Goal: Use online tool/utility: Utilize a website feature to perform a specific function

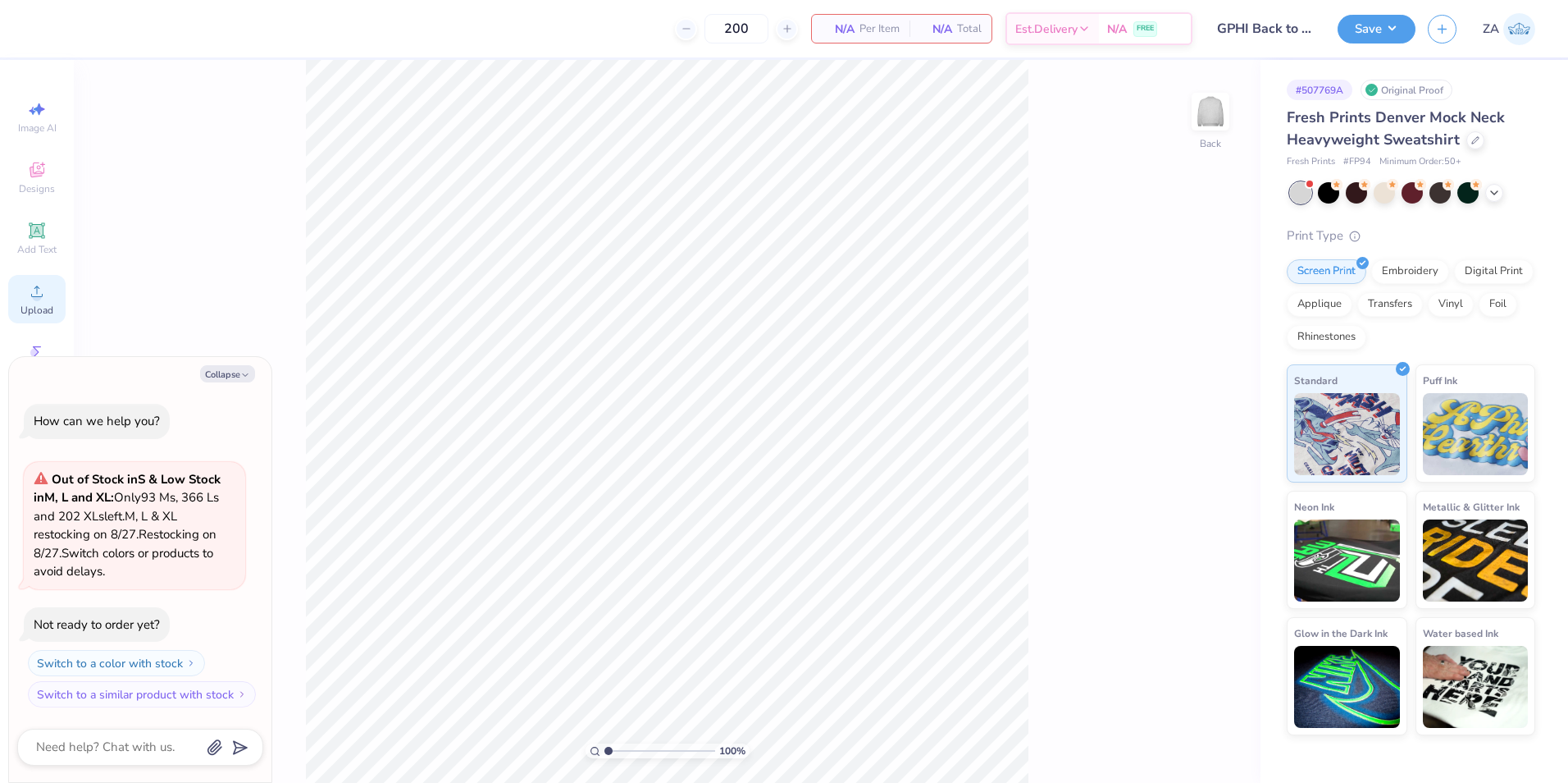
click at [19, 274] on div "Upload" at bounding box center [37, 299] width 58 height 49
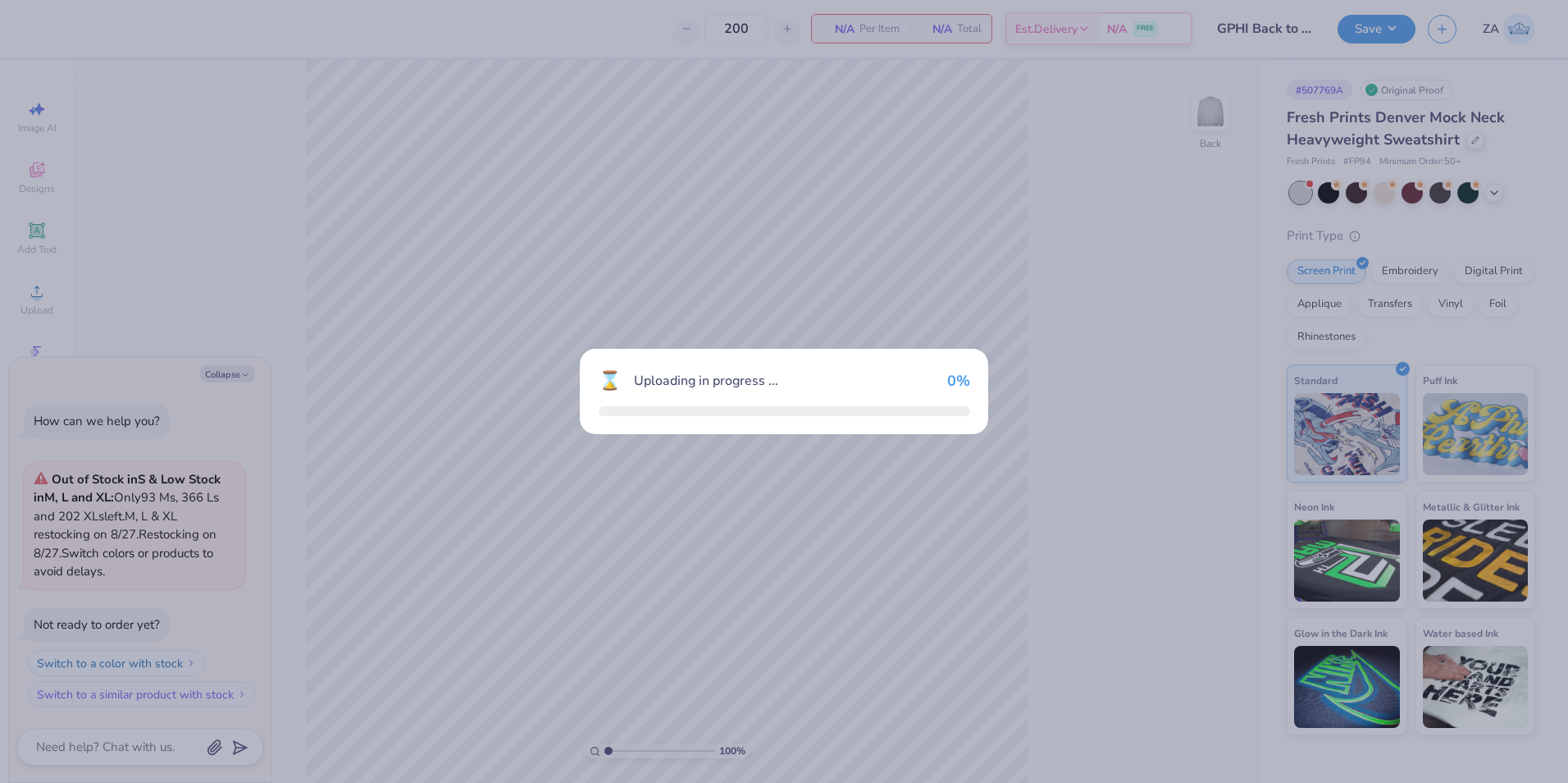
type textarea "x"
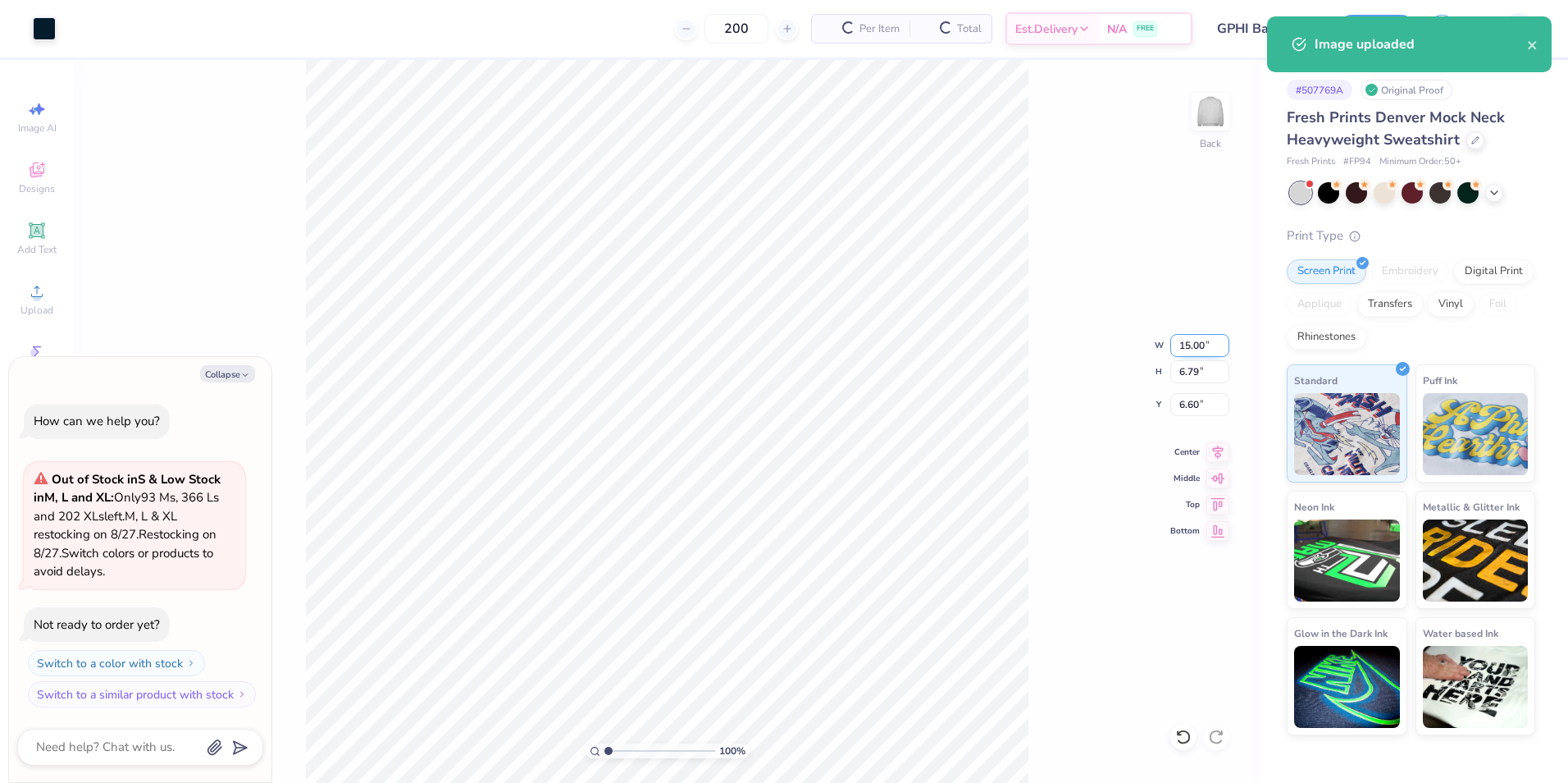
drag, startPoint x: 1195, startPoint y: 350, endPoint x: 1210, endPoint y: 349, distance: 15.0
click at [1210, 349] on input "15.00" at bounding box center [1199, 345] width 59 height 23
type input "12.50"
type textarea "x"
type input "5.66"
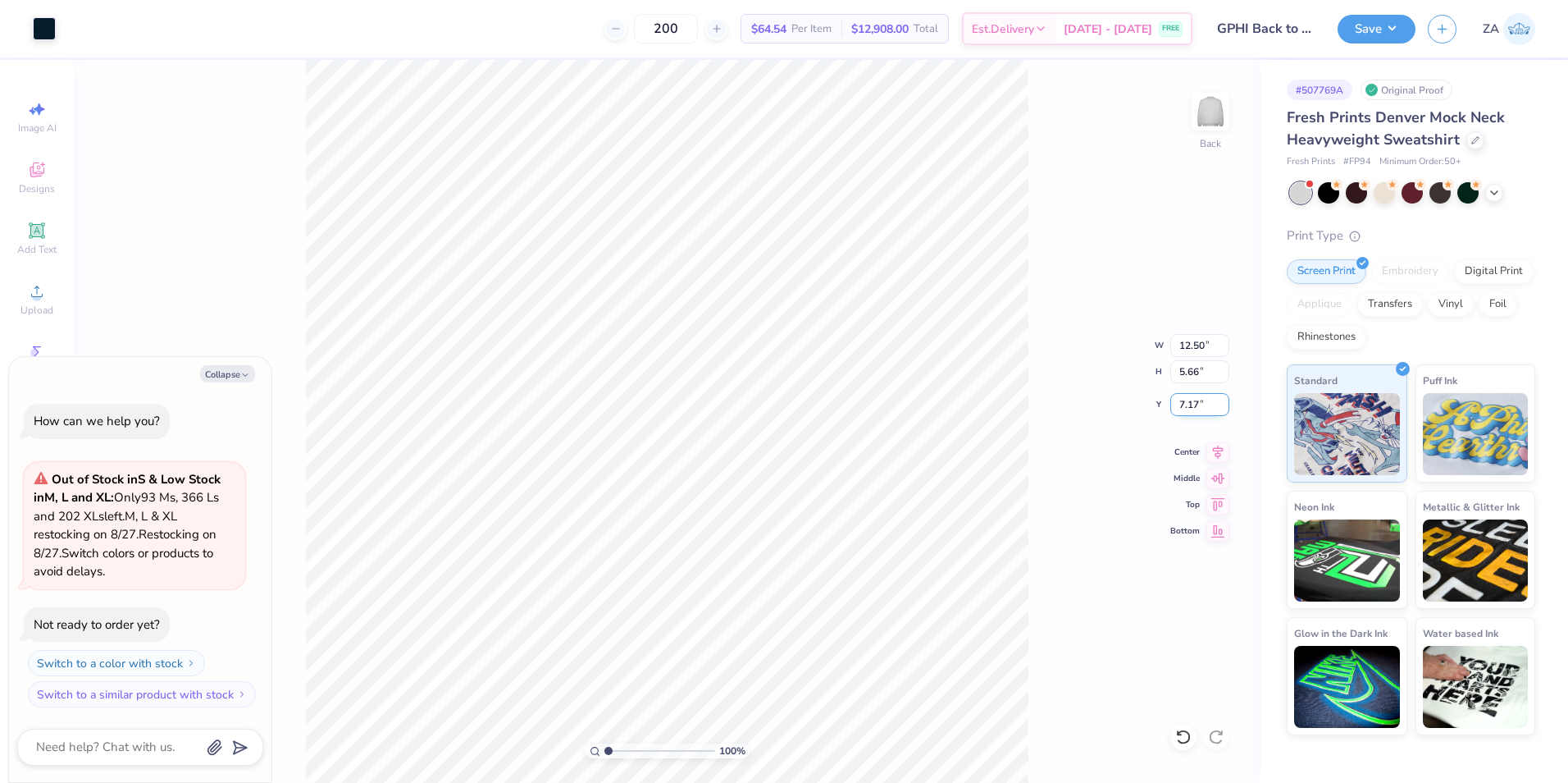
drag, startPoint x: 1176, startPoint y: 408, endPoint x: 1221, endPoint y: 411, distance: 45.1
click at [1221, 411] on input "7.17" at bounding box center [1199, 404] width 59 height 23
type input "3.00"
click at [1369, 37] on button "Save" at bounding box center [1377, 26] width 78 height 29
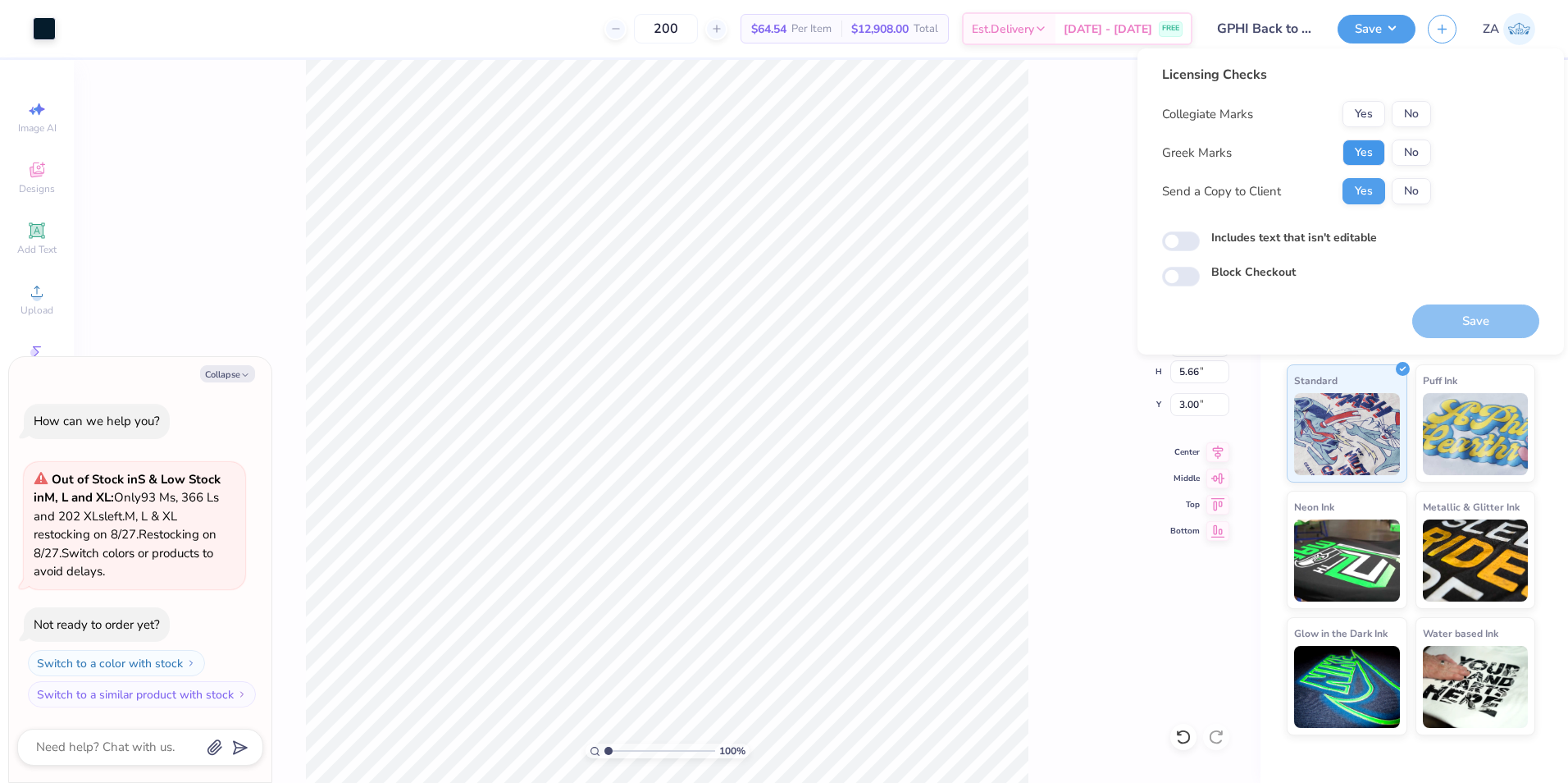
click at [1346, 158] on button "Yes" at bounding box center [1364, 152] width 43 height 26
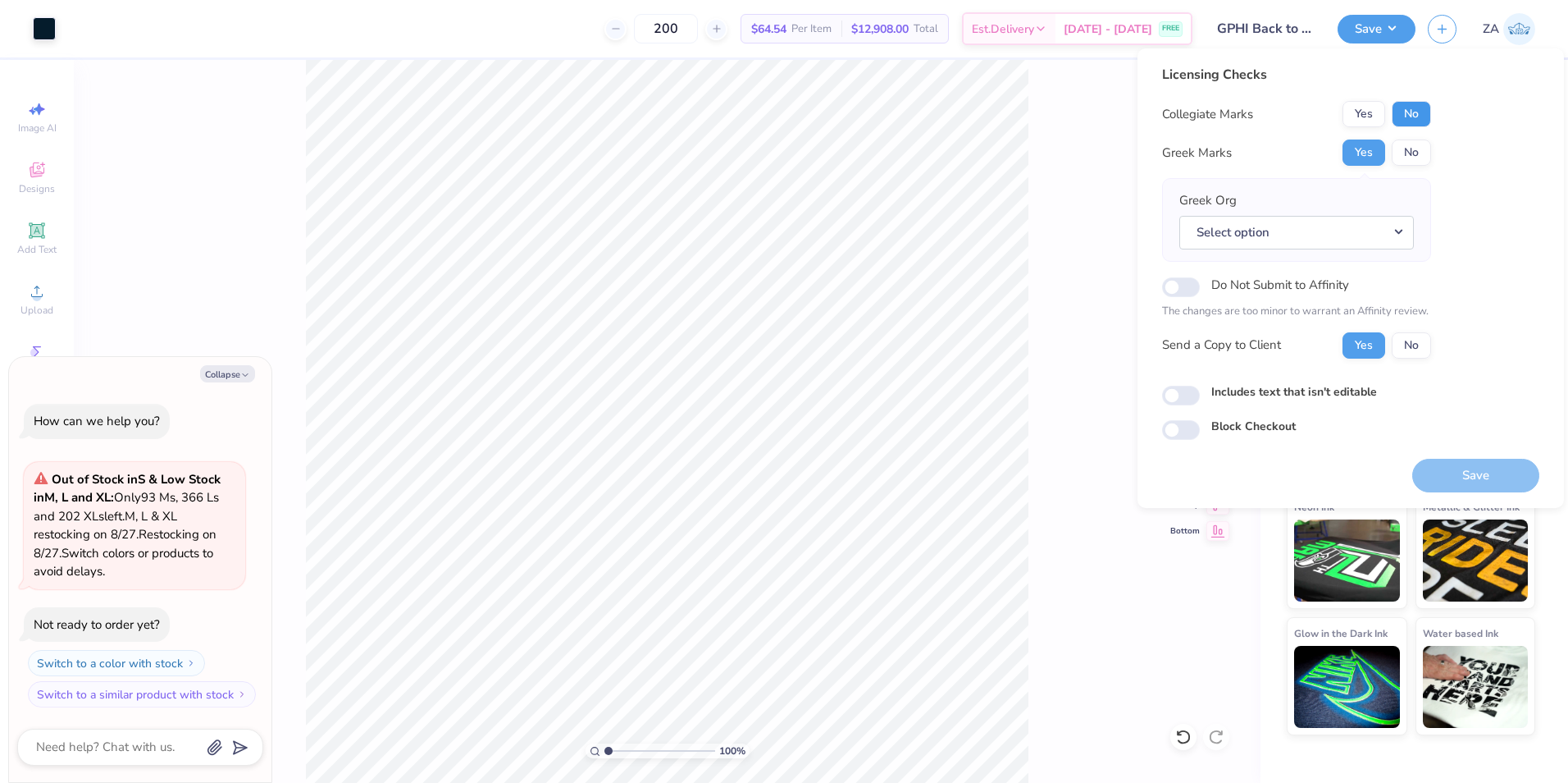
click at [1422, 114] on button "No" at bounding box center [1411, 114] width 39 height 26
click at [1347, 251] on div "Greek Org Select option" at bounding box center [1297, 220] width 269 height 84
click at [1348, 245] on button "Select option" at bounding box center [1296, 232] width 234 height 34
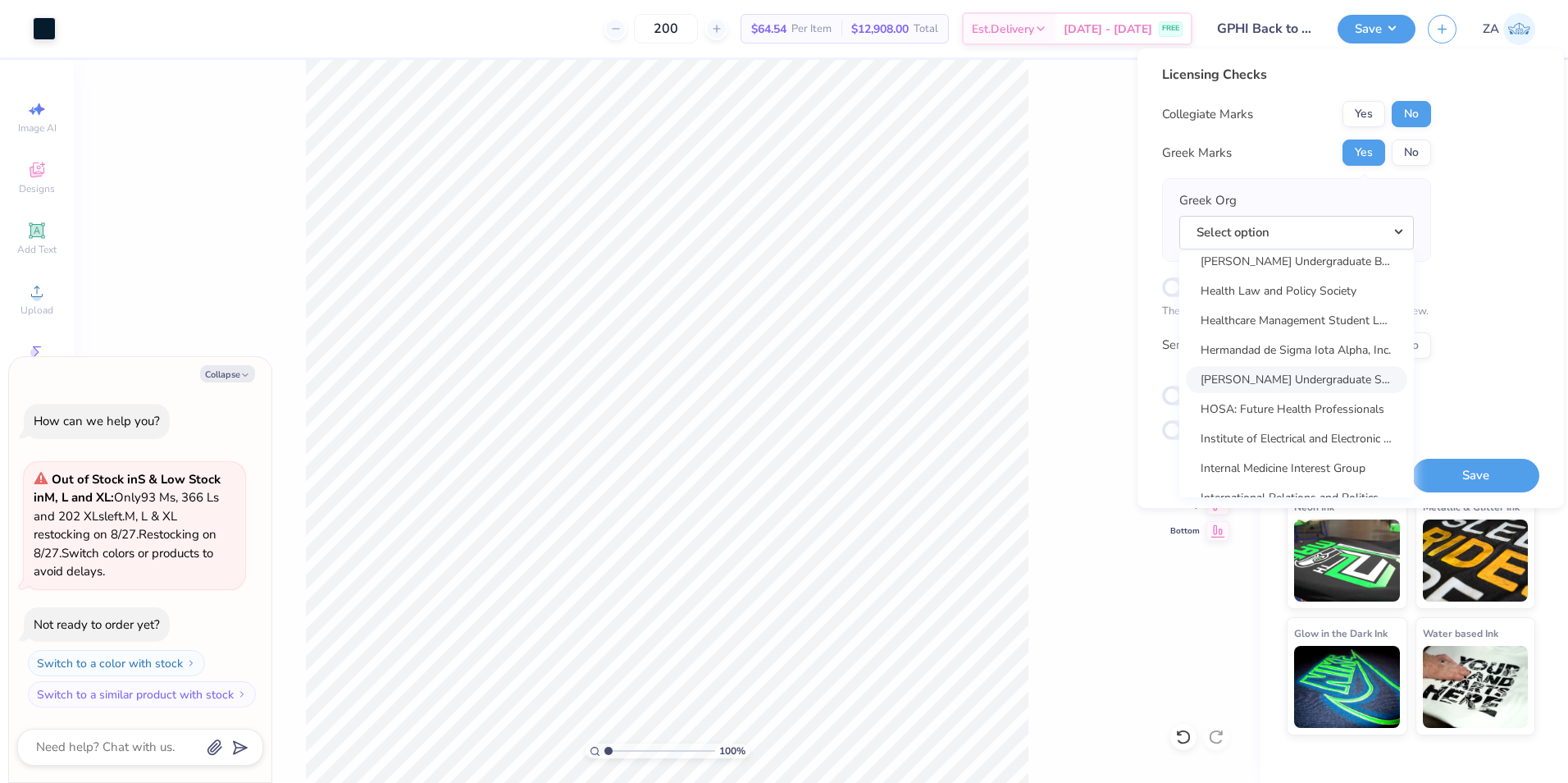
scroll to position [5168, 0]
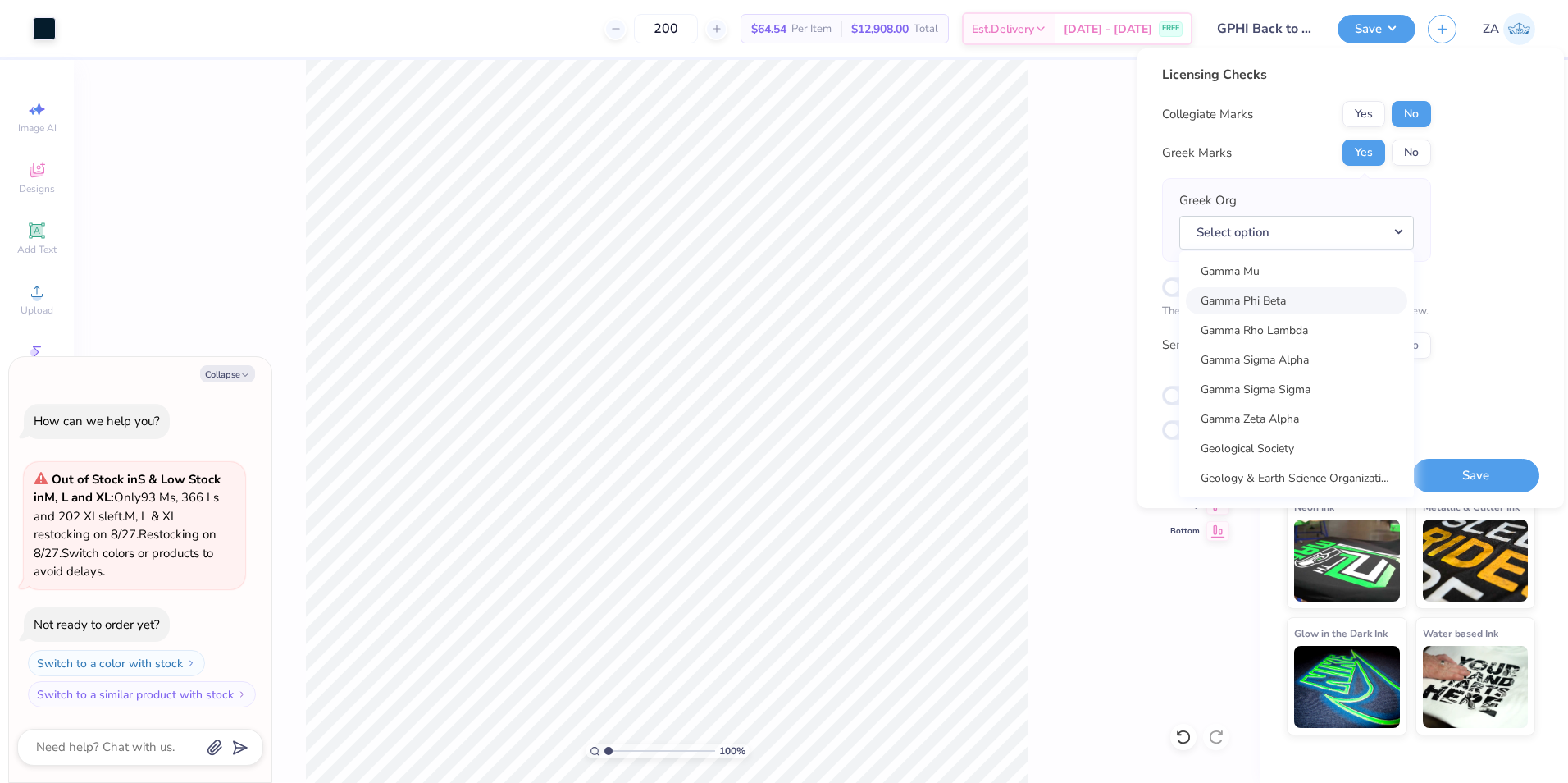
click at [1305, 295] on link "Gamma Phi Beta" at bounding box center [1296, 301] width 221 height 27
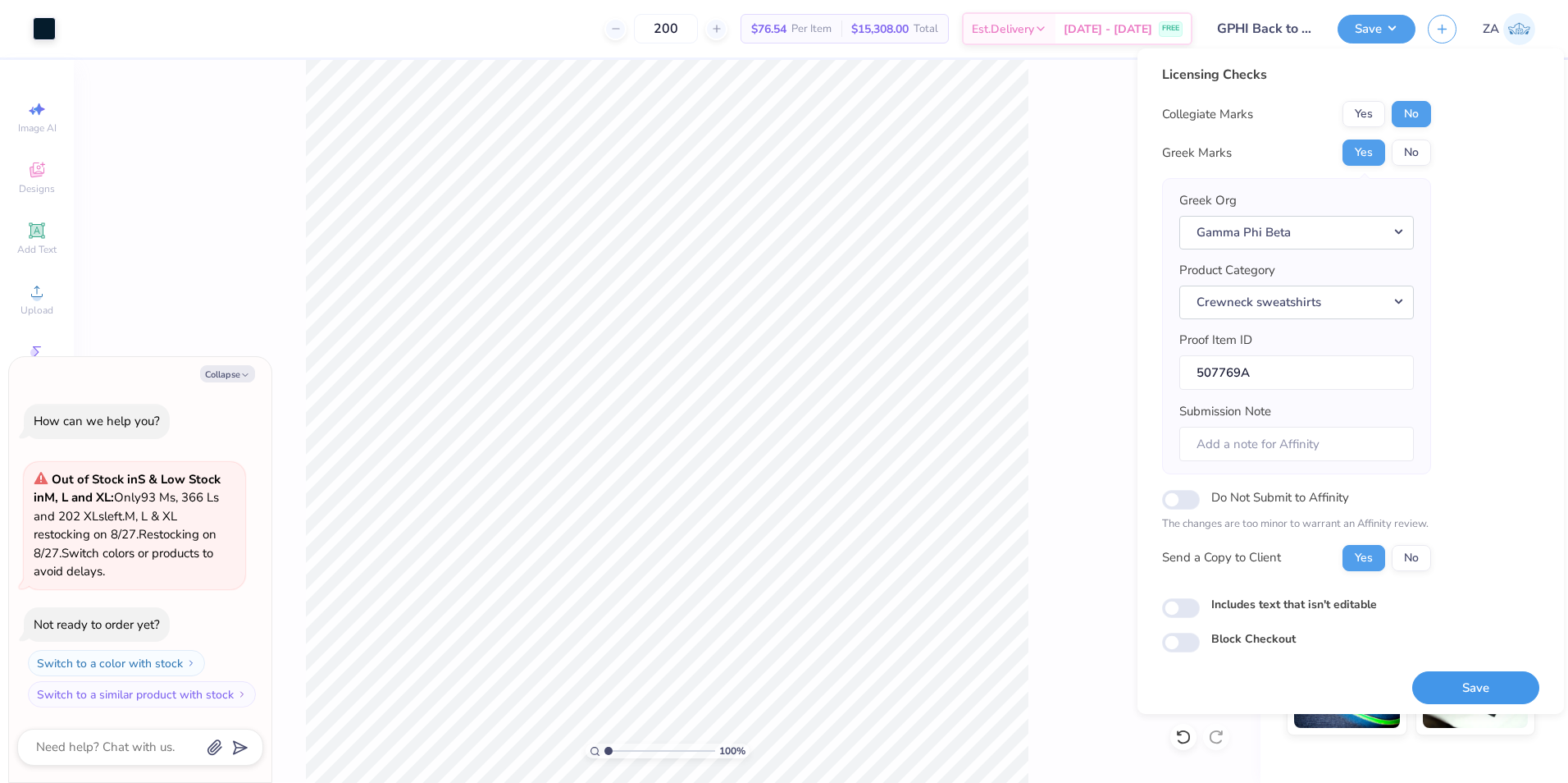
click at [1462, 694] on button "Save" at bounding box center [1476, 688] width 127 height 34
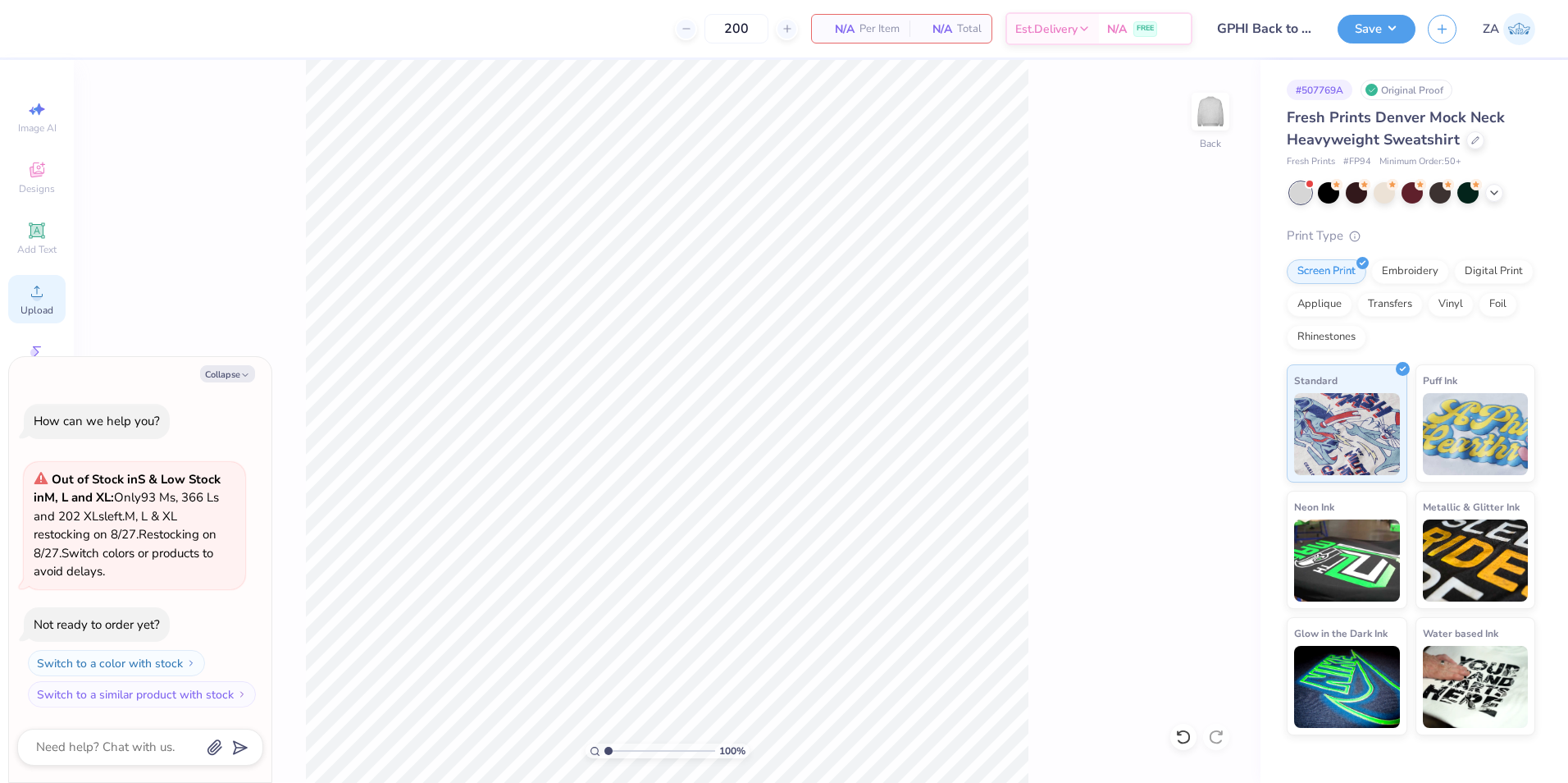
click at [37, 314] on span "Upload" at bounding box center [36, 310] width 33 height 13
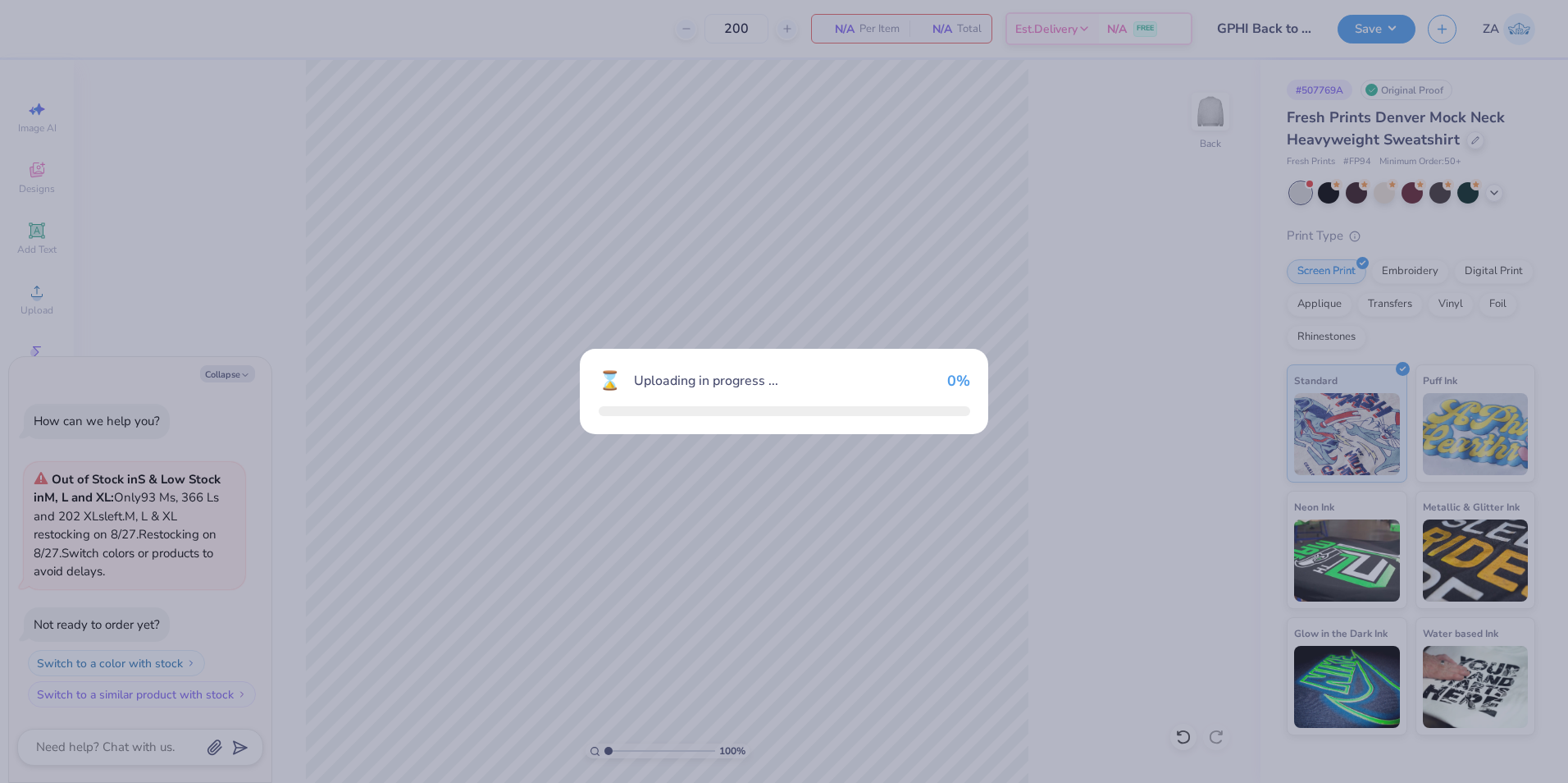
type textarea "x"
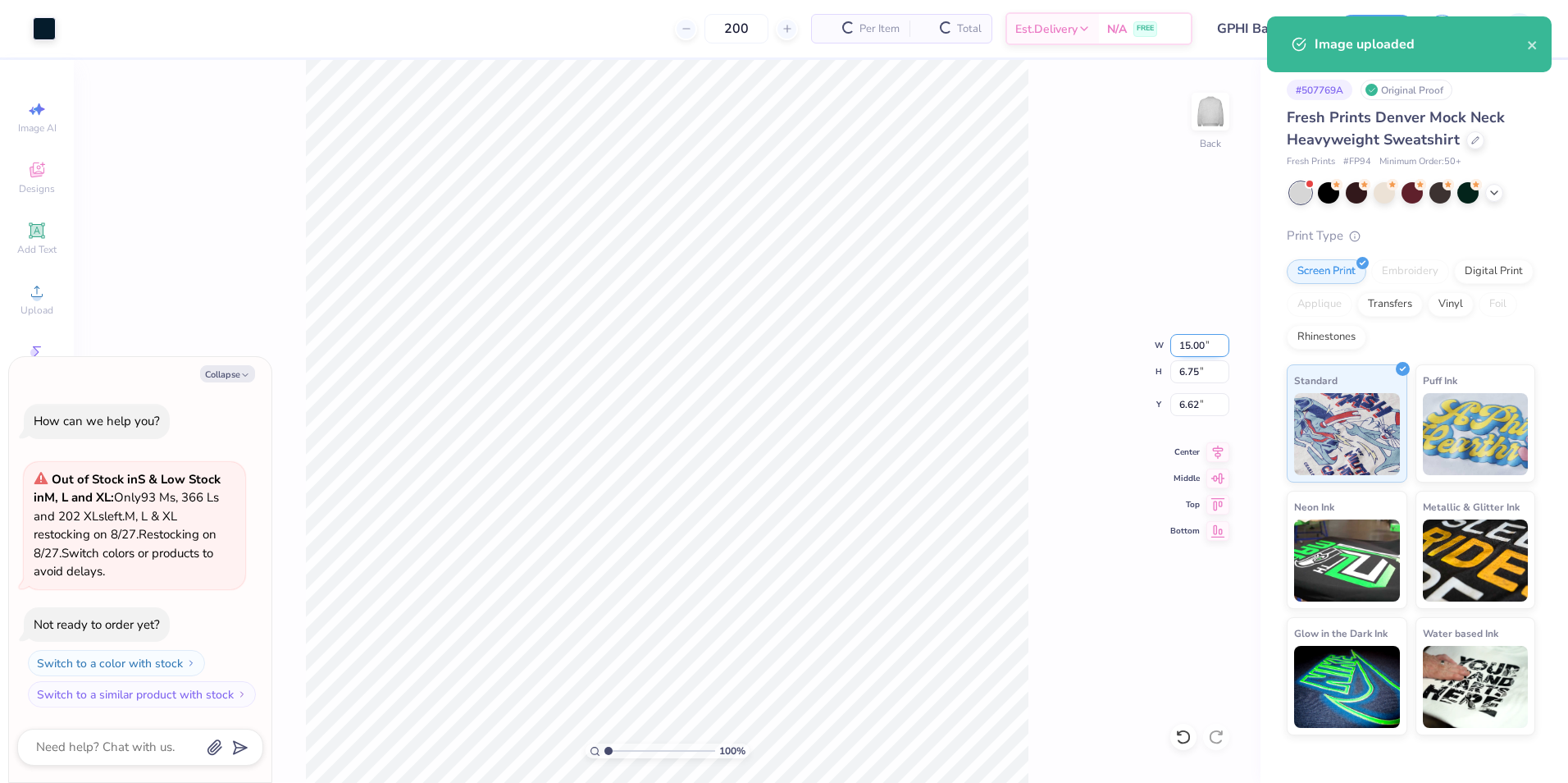
drag, startPoint x: 1185, startPoint y: 343, endPoint x: 1208, endPoint y: 345, distance: 23.1
click at [1208, 345] on input "15.00" at bounding box center [1199, 345] width 59 height 23
type input "12.50"
type textarea "x"
type input "5.63"
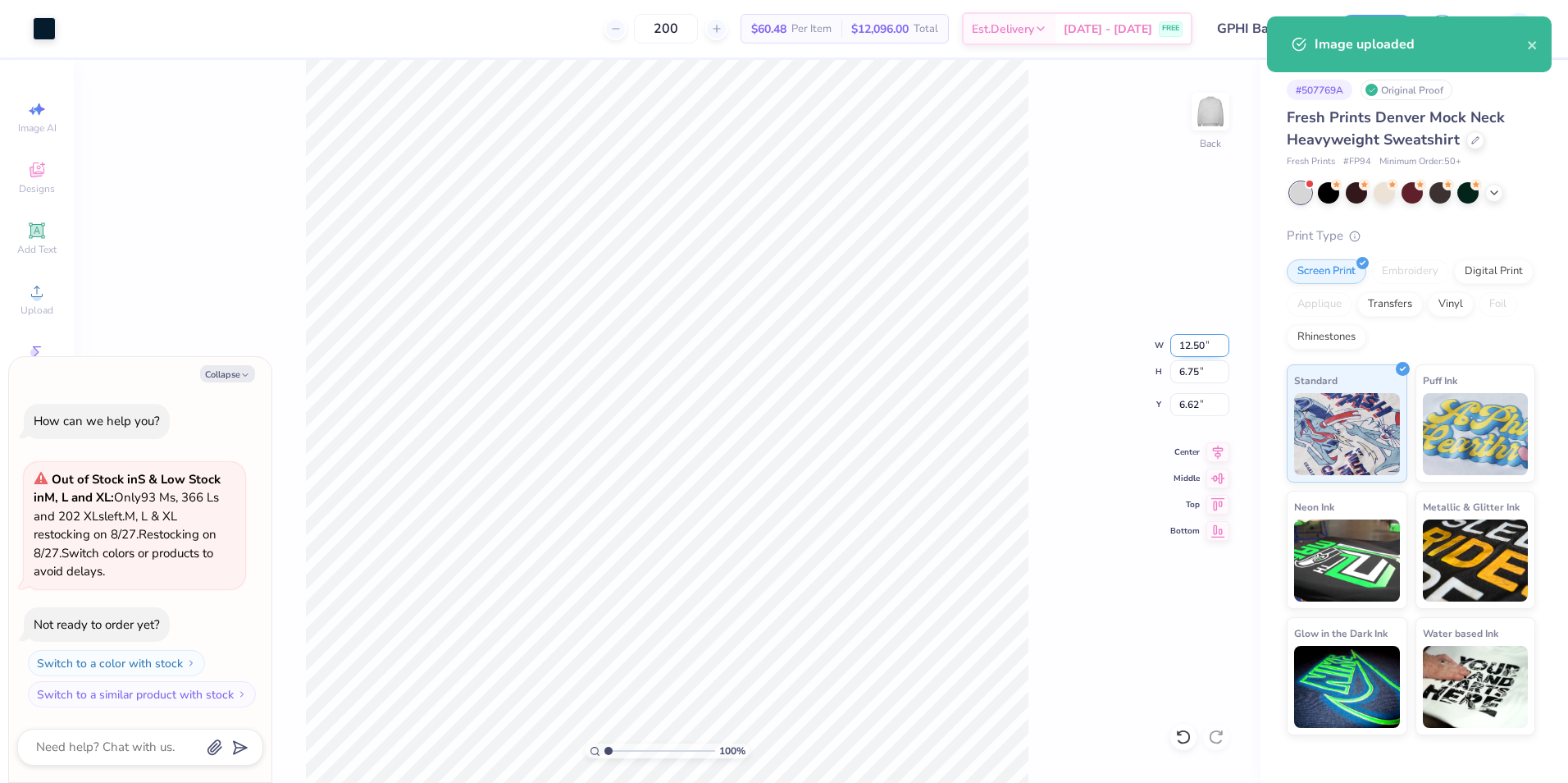
type input "7.19"
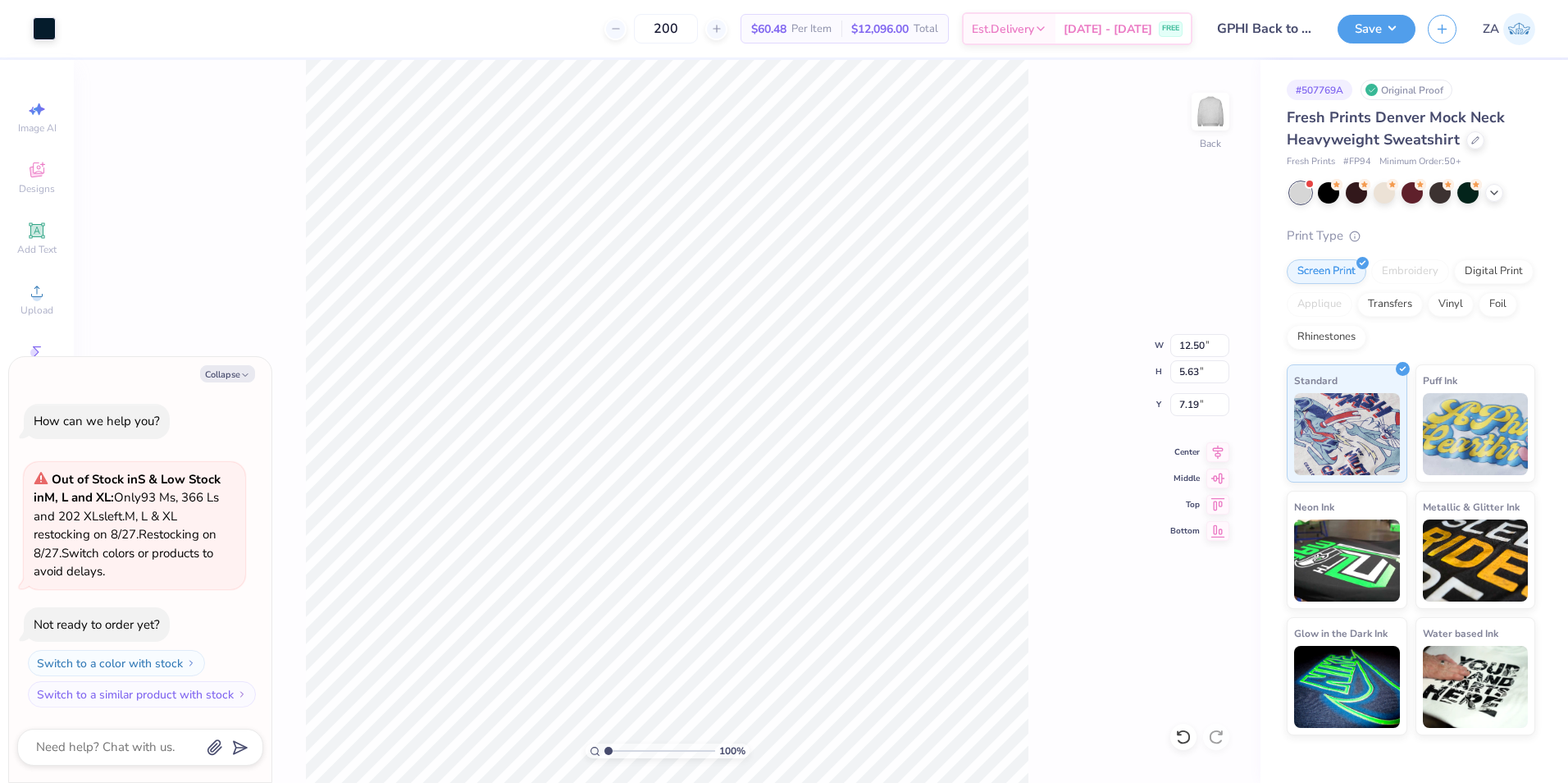
type textarea "x"
drag, startPoint x: 1177, startPoint y: 407, endPoint x: 1202, endPoint y: 406, distance: 25.0
click at [1202, 406] on input "7.19" at bounding box center [1199, 404] width 59 height 23
type input "3.00"
click at [1374, 31] on button "Save" at bounding box center [1377, 26] width 78 height 29
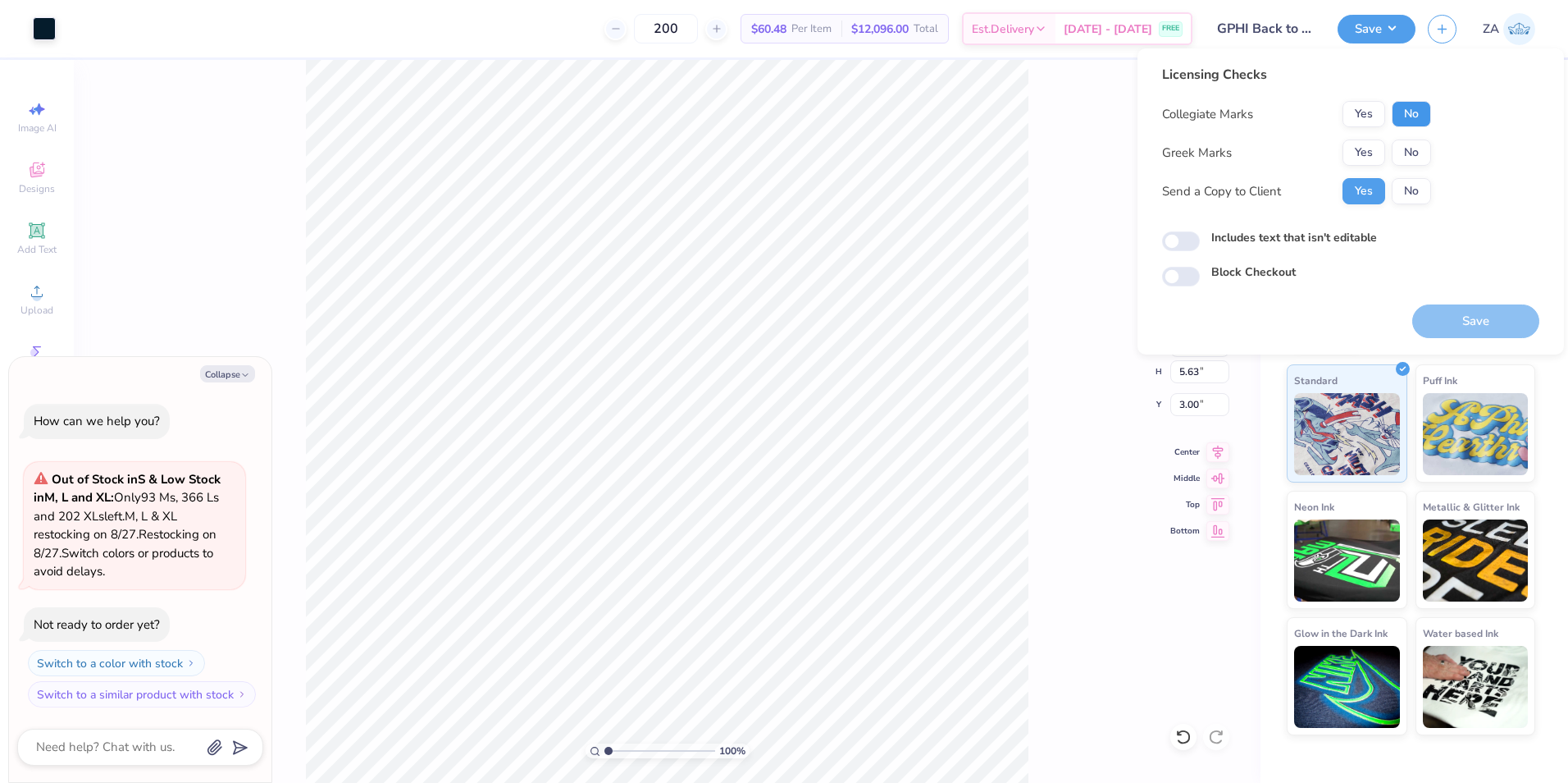
click at [1409, 107] on button "No" at bounding box center [1411, 114] width 39 height 26
click at [1378, 160] on button "Yes" at bounding box center [1364, 152] width 43 height 26
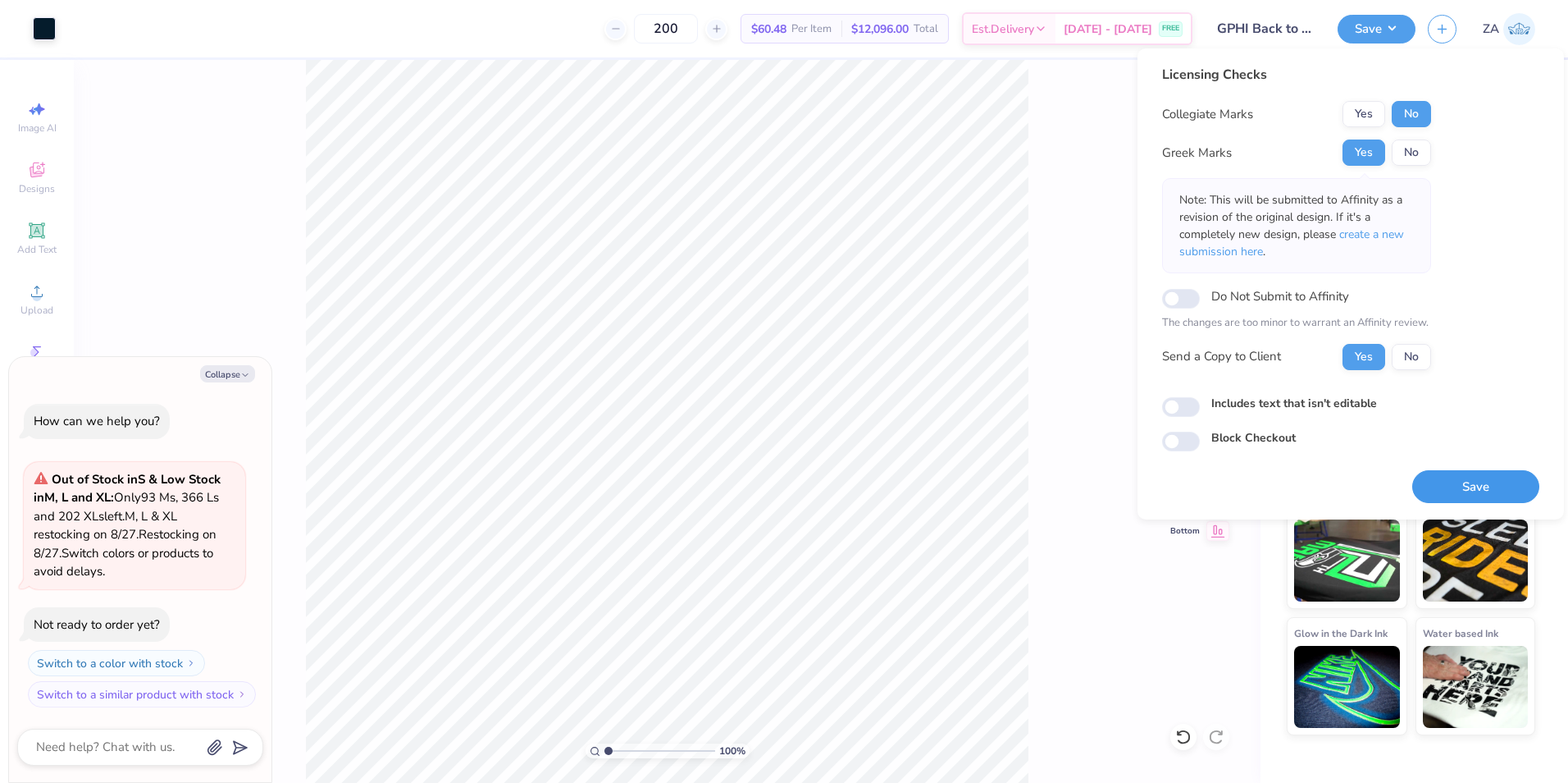
click at [1478, 483] on button "Save" at bounding box center [1476, 487] width 127 height 34
type textarea "x"
